Goal: Navigation & Orientation: Find specific page/section

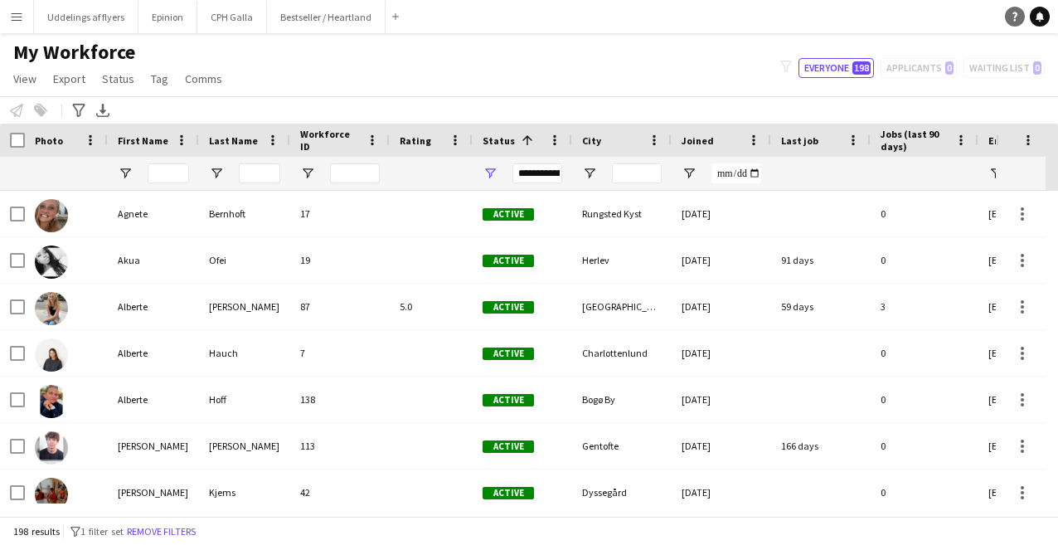
click at [1012, 17] on icon "Help" at bounding box center [1015, 17] width 10 height 10
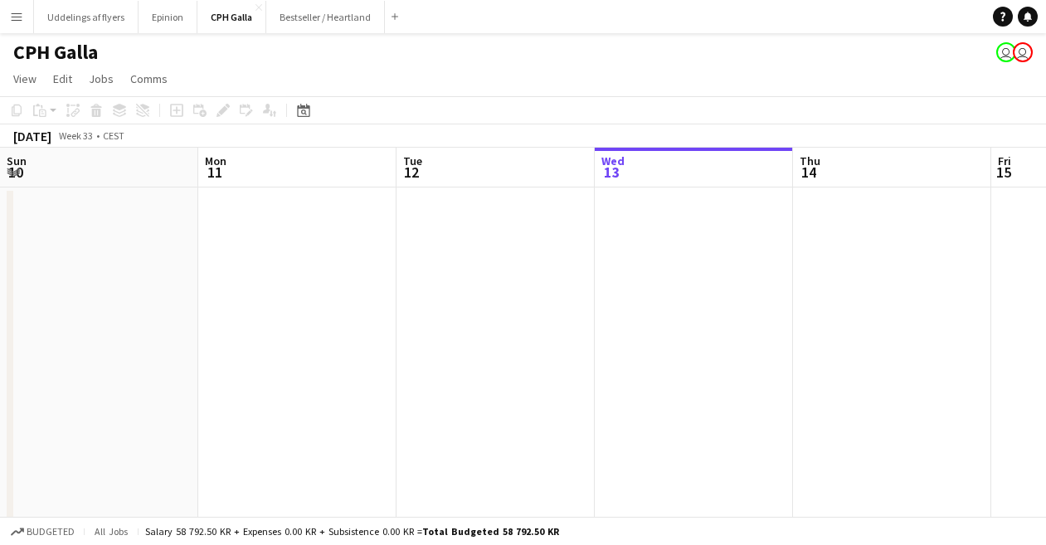
scroll to position [0, 396]
